Goal: Information Seeking & Learning: Learn about a topic

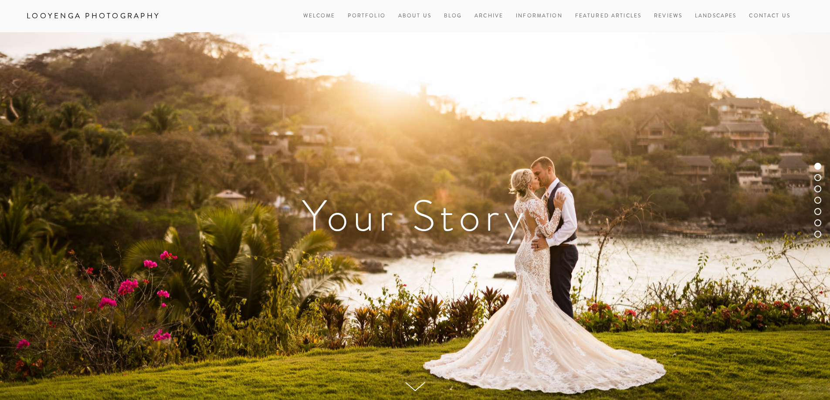
click at [416, 8] on div "Looyenga Photography Welcome Portfolio Weddings Engagements Seniors Families He…" at bounding box center [415, 16] width 830 height 32
click at [411, 17] on link "About Us" at bounding box center [414, 16] width 33 height 12
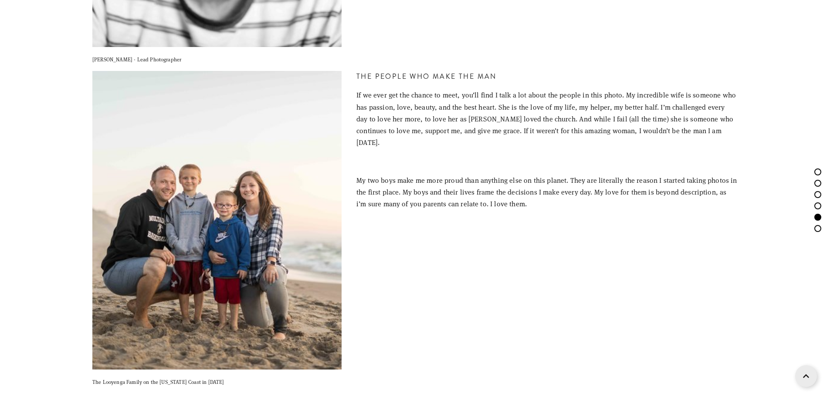
scroll to position [2135, 0]
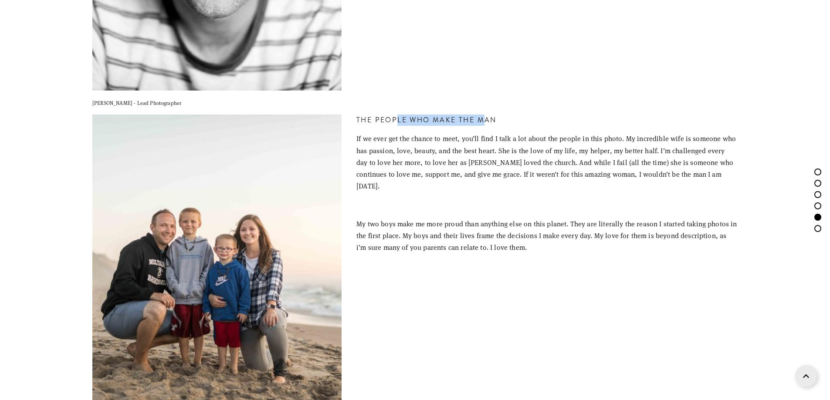
drag, startPoint x: 399, startPoint y: 120, endPoint x: 486, endPoint y: 124, distance: 87.2
click at [486, 124] on h3 "The People Who make the man" at bounding box center [546, 120] width 381 height 11
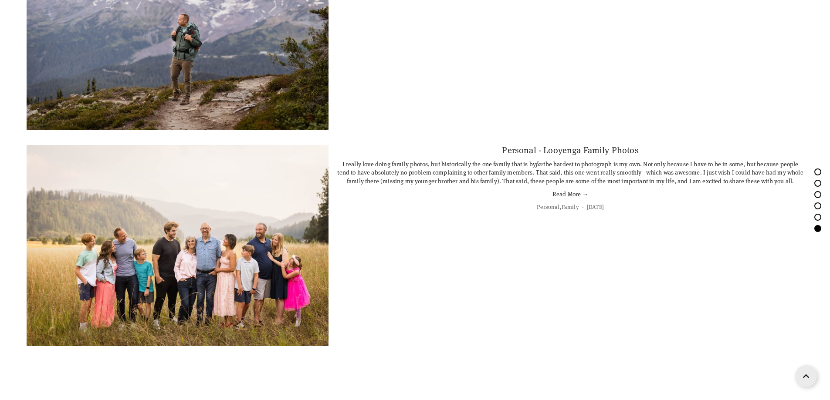
scroll to position [4447, 0]
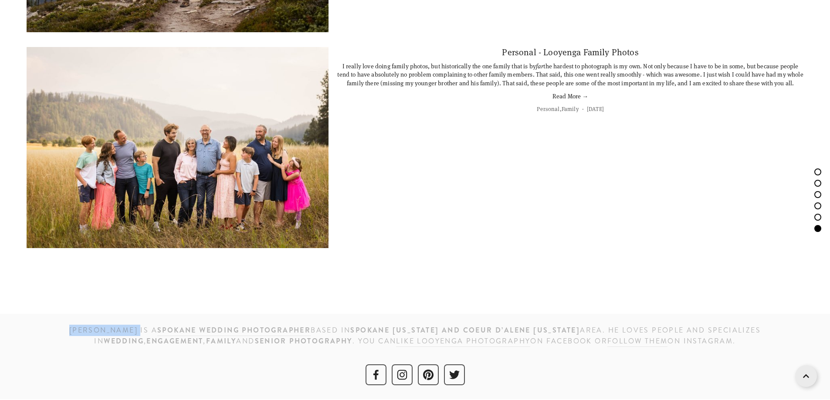
drag, startPoint x: 114, startPoint y: 328, endPoint x: 35, endPoint y: 330, distance: 78.4
click at [35, 330] on h3 "[PERSON_NAME] is a Spokane wedding photographer based IN [GEOGRAPHIC_DATA] [US_…" at bounding box center [415, 336] width 777 height 22
click at [133, 335] on h3 "[PERSON_NAME] is a Spokane wedding photographer based IN [GEOGRAPHIC_DATA] [US_…" at bounding box center [415, 336] width 777 height 22
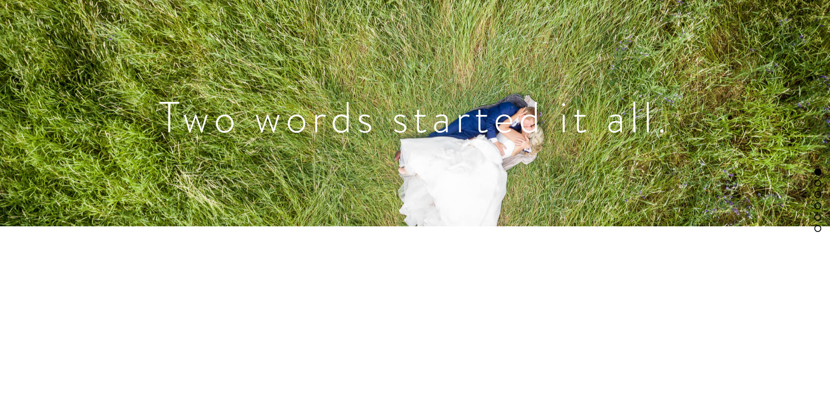
scroll to position [0, 0]
